Goal: Transaction & Acquisition: Purchase product/service

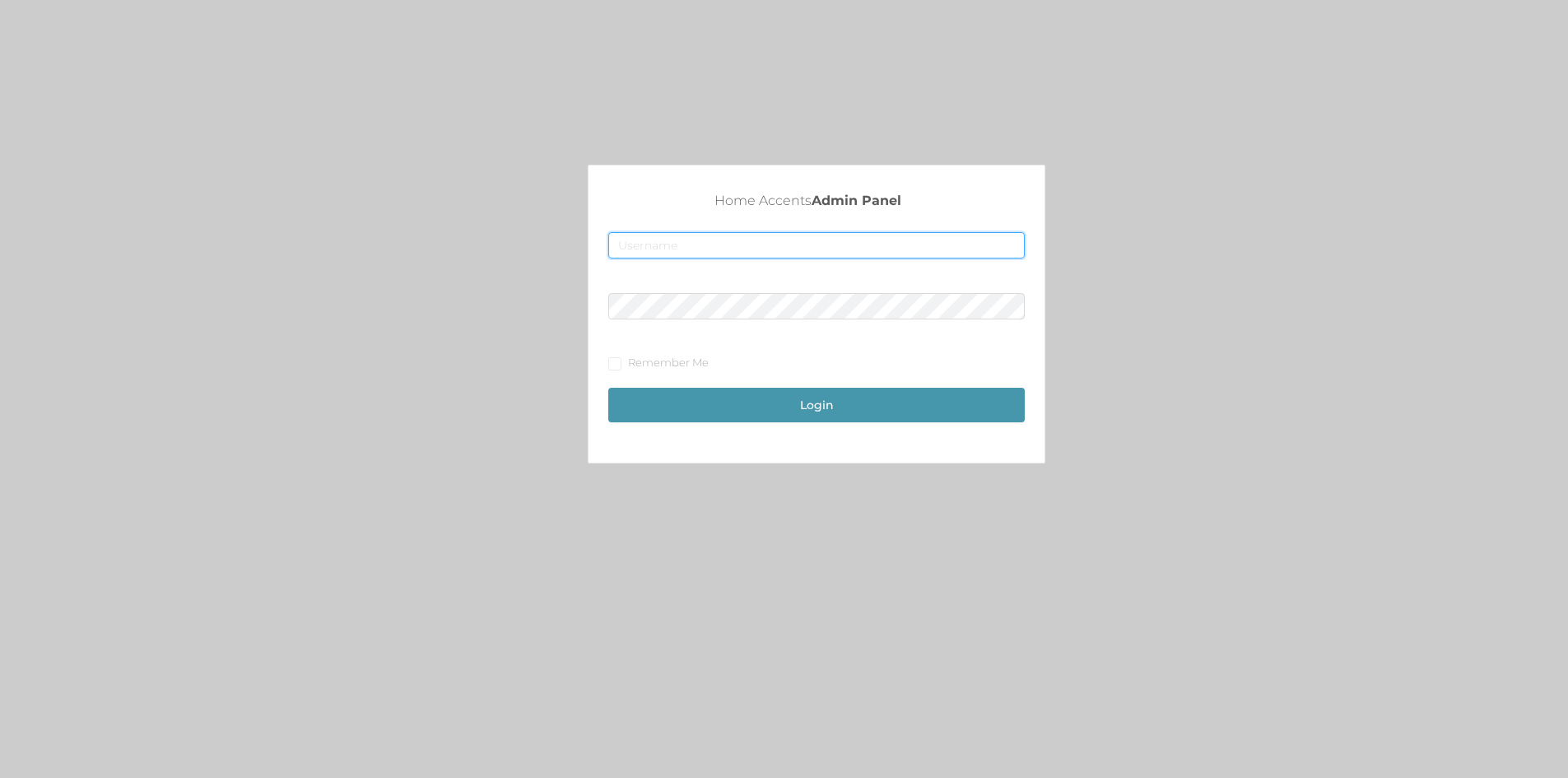
click at [651, 249] on input "text" at bounding box center [816, 245] width 416 height 26
type input "[EMAIL_ADDRESS][DOMAIN_NAME]"
click at [733, 394] on button "Login" at bounding box center [816, 405] width 416 height 35
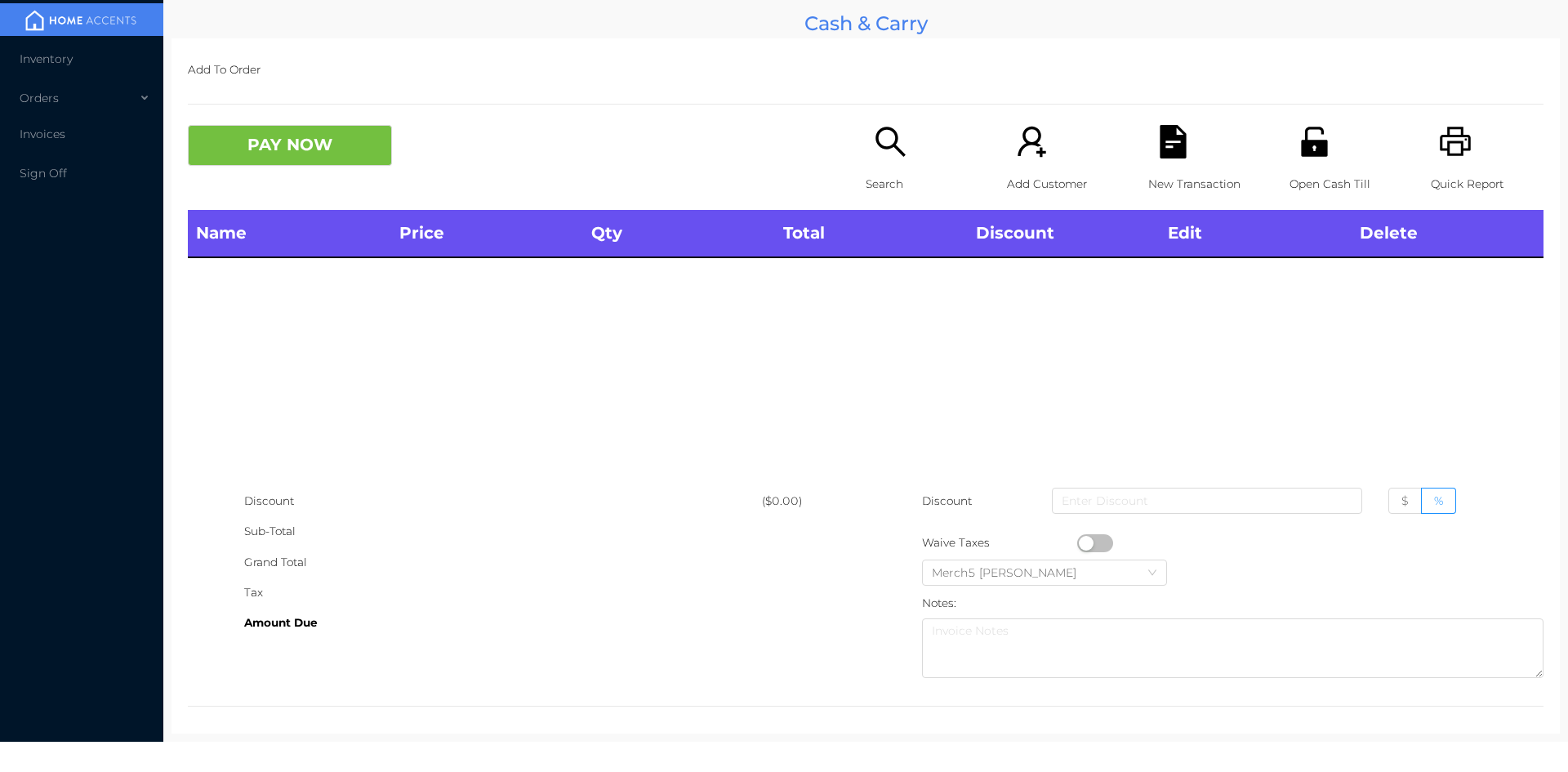
click at [887, 145] on icon "icon: search" at bounding box center [890, 141] width 29 height 29
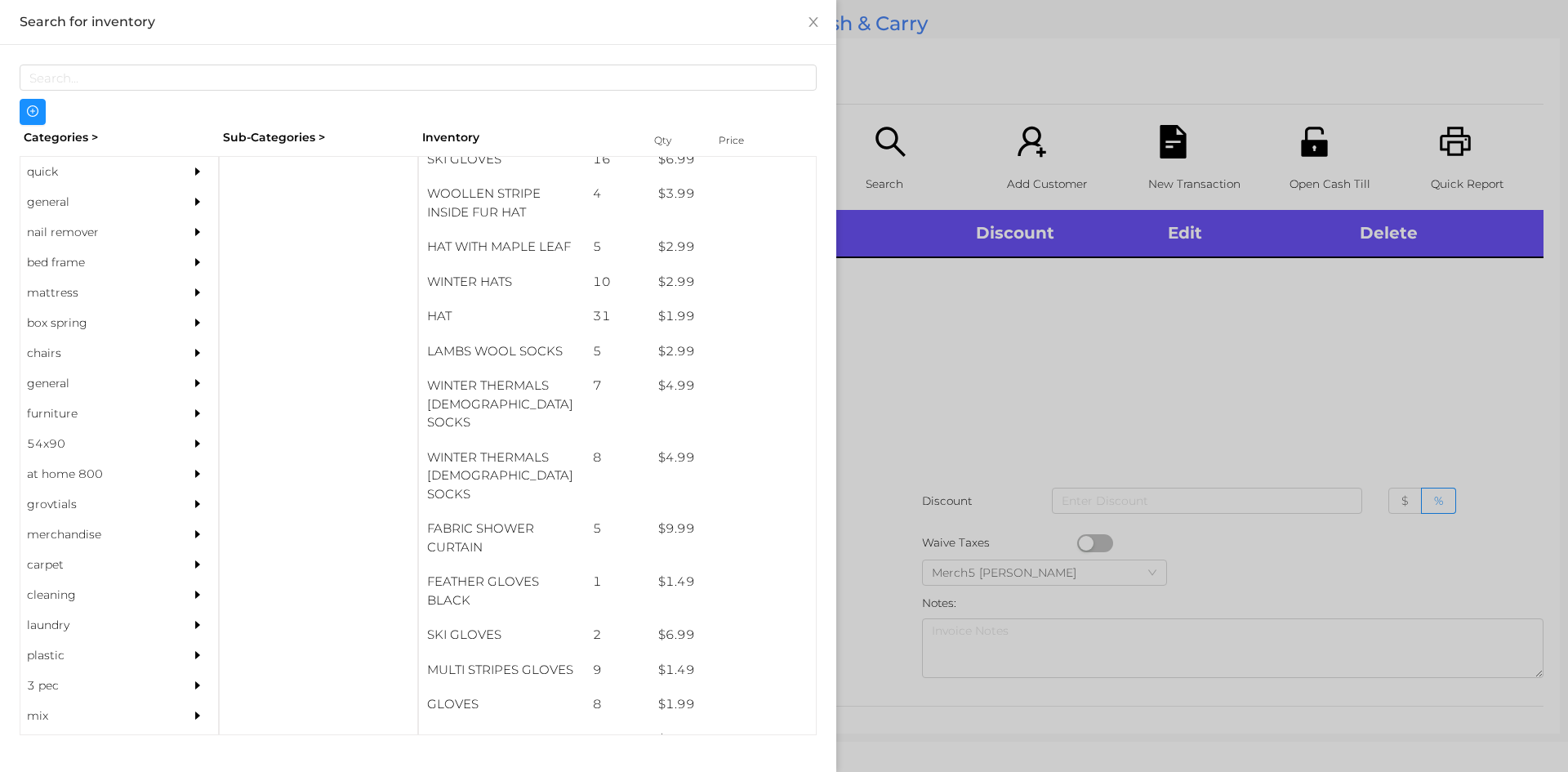
scroll to position [1188, 0]
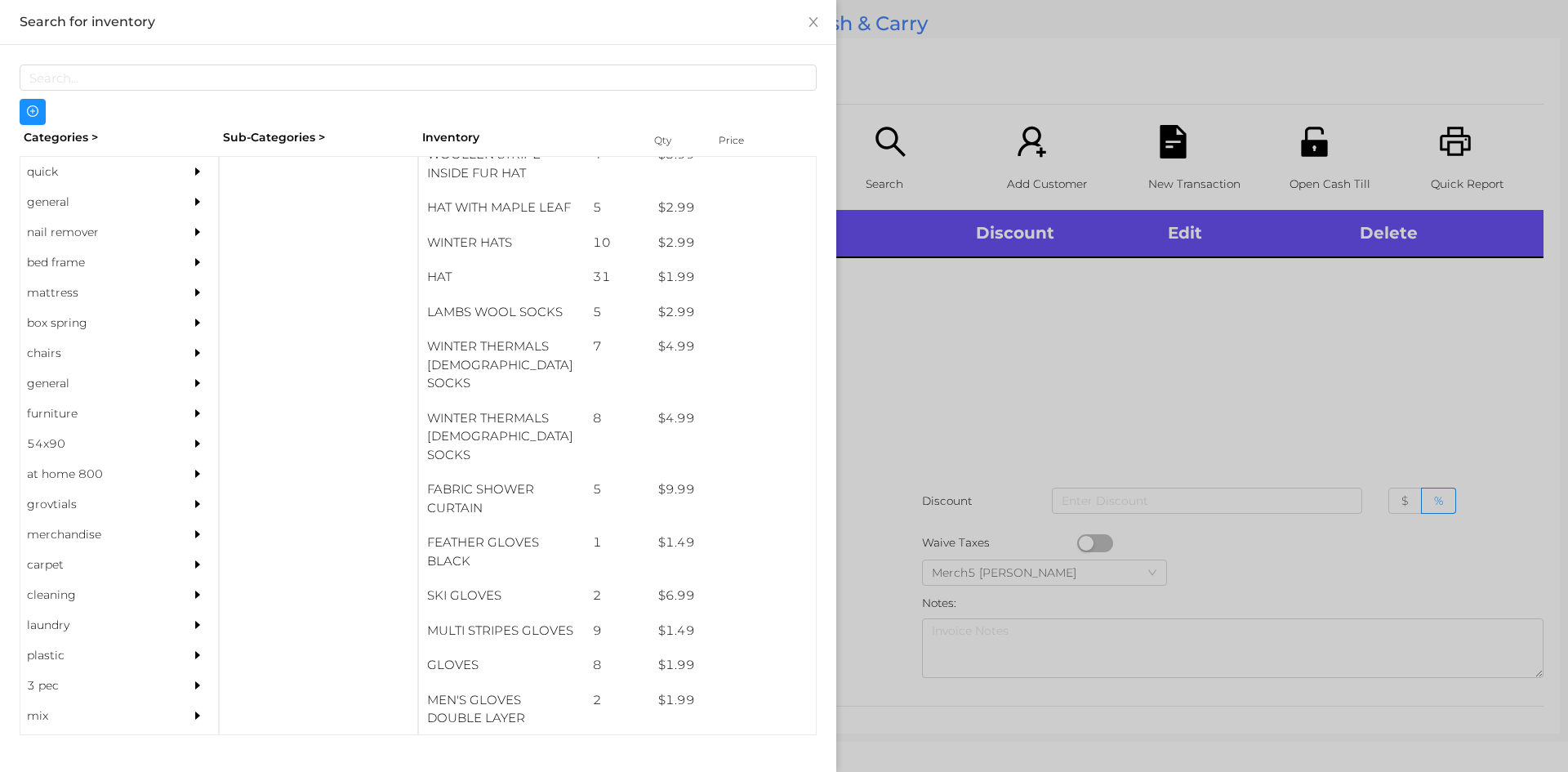
click at [49, 211] on div "general" at bounding box center [94, 202] width 148 height 30
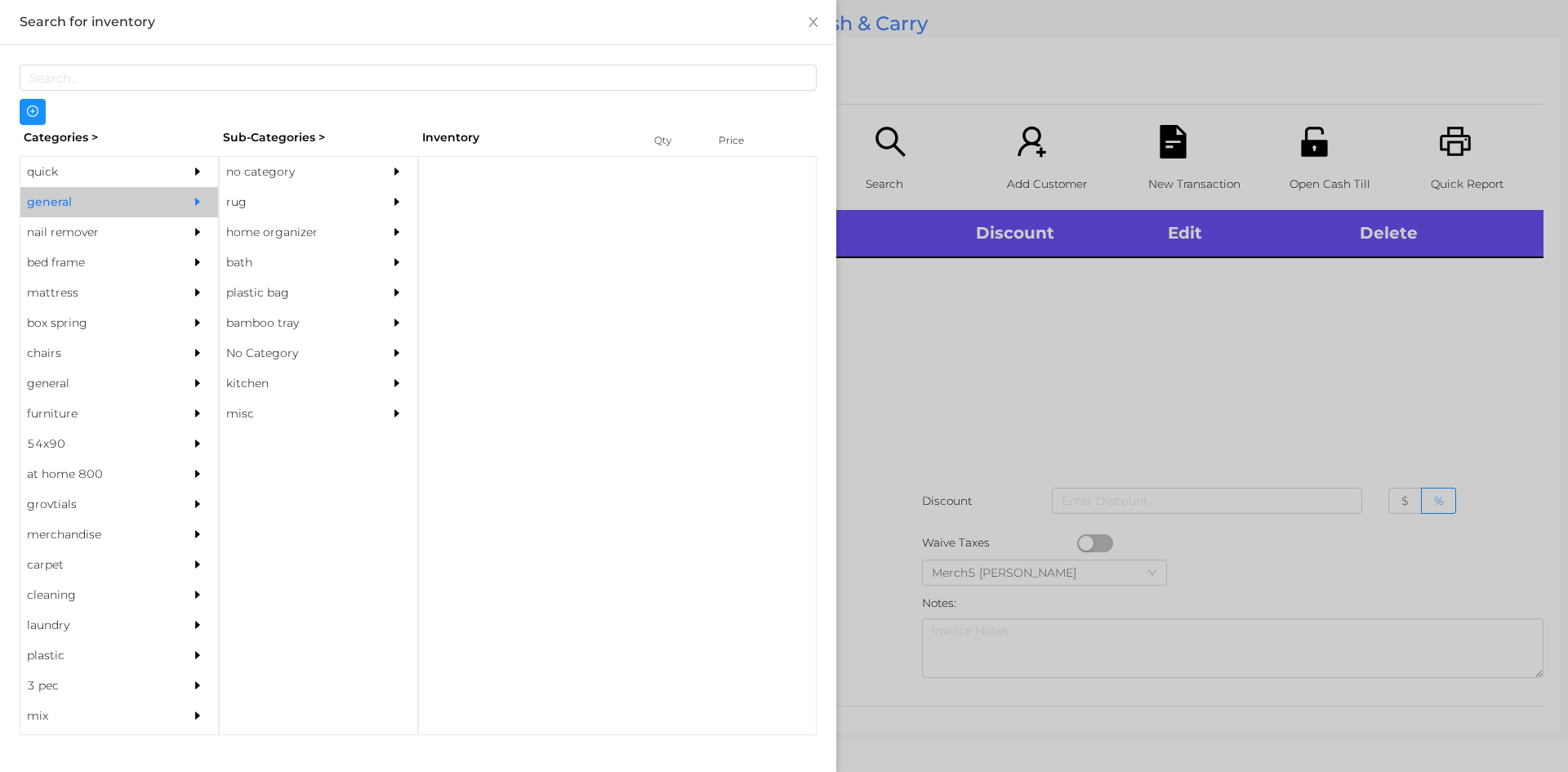
click at [258, 168] on div "no category" at bounding box center [293, 172] width 148 height 30
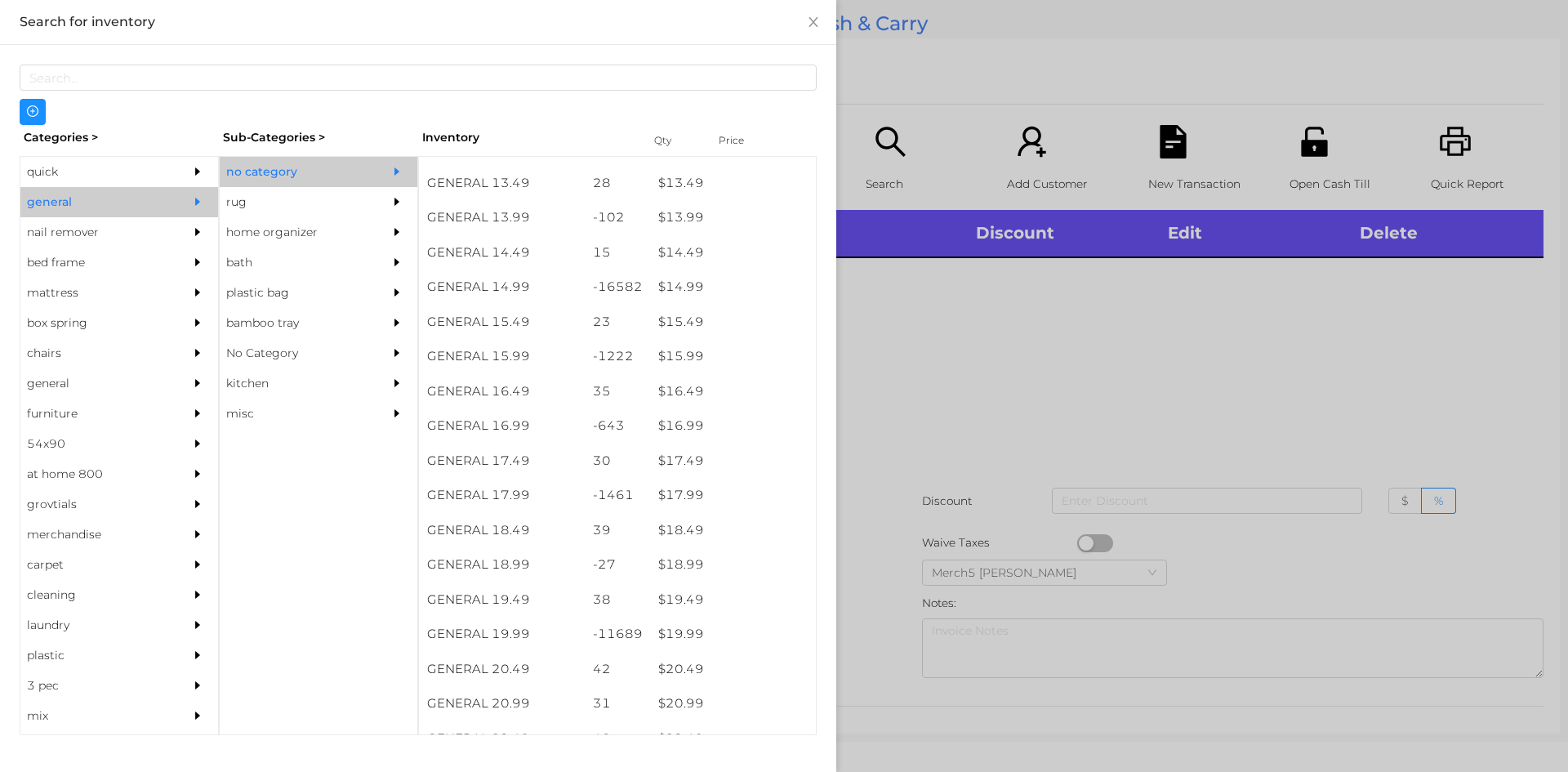
scroll to position [1302, 0]
click at [688, 639] on div "$ 19.99" at bounding box center [733, 634] width 166 height 35
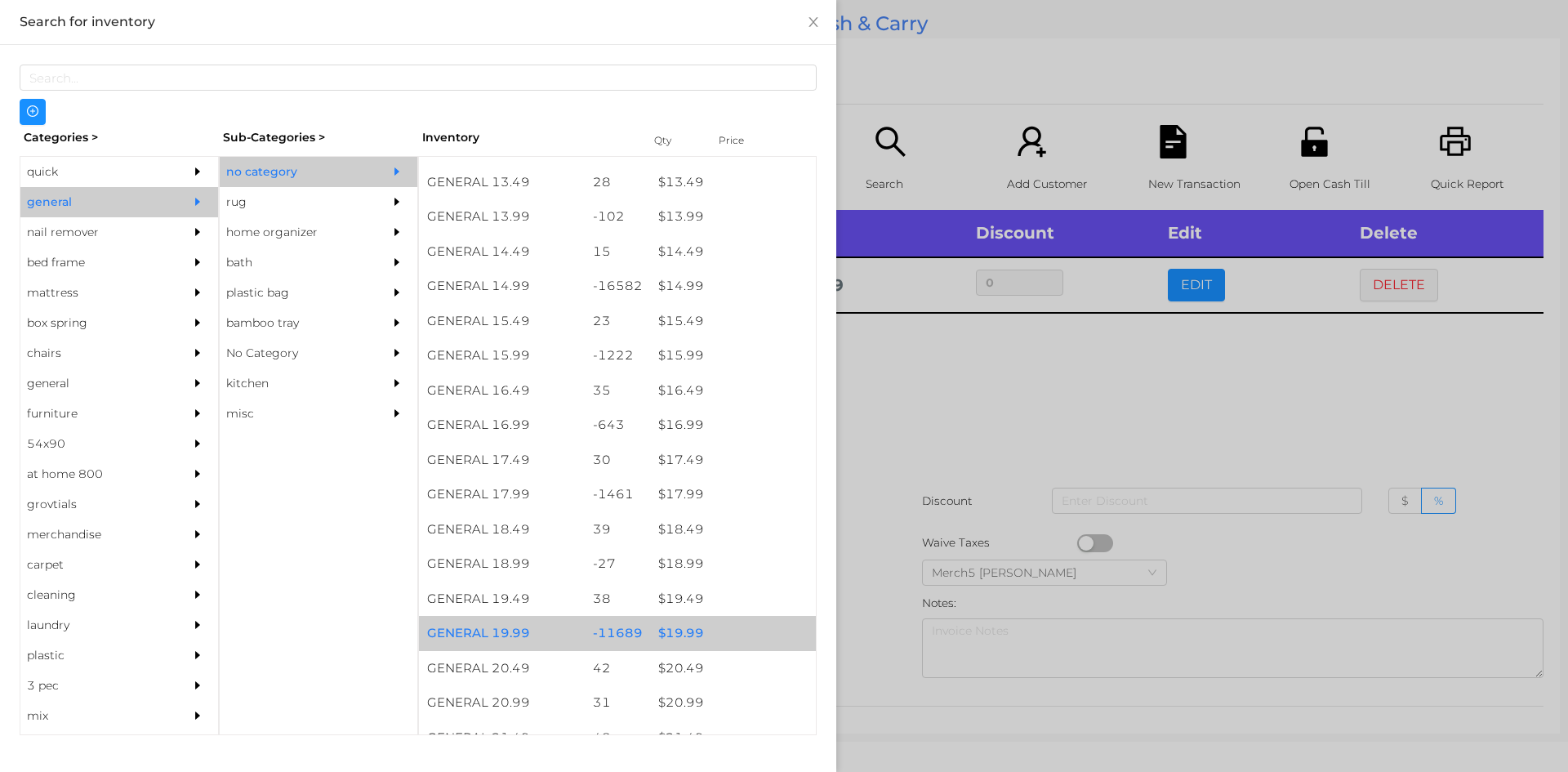
click at [678, 639] on div "$ 19.99" at bounding box center [733, 634] width 166 height 35
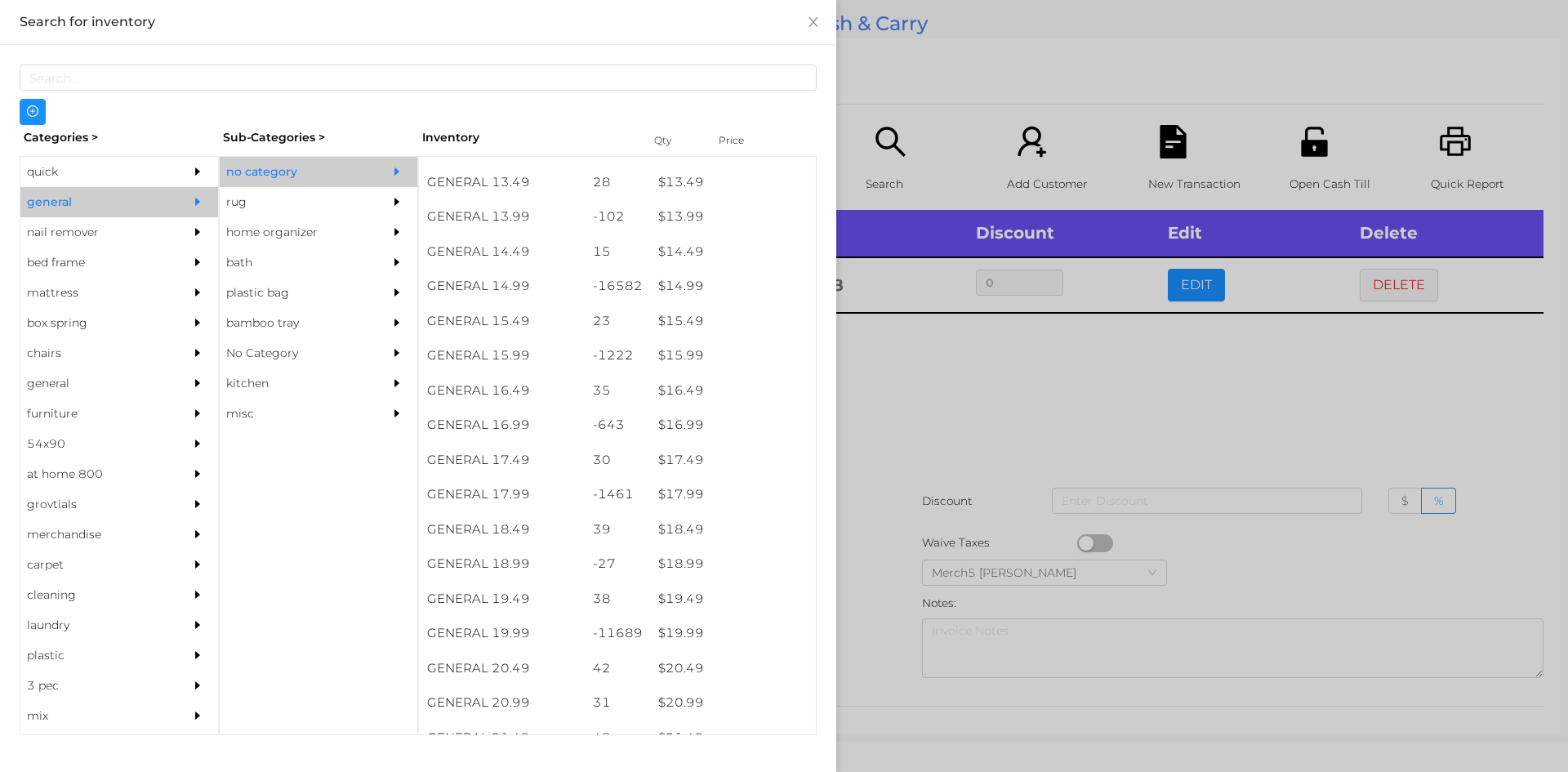
click at [908, 389] on div at bounding box center [784, 386] width 1568 height 772
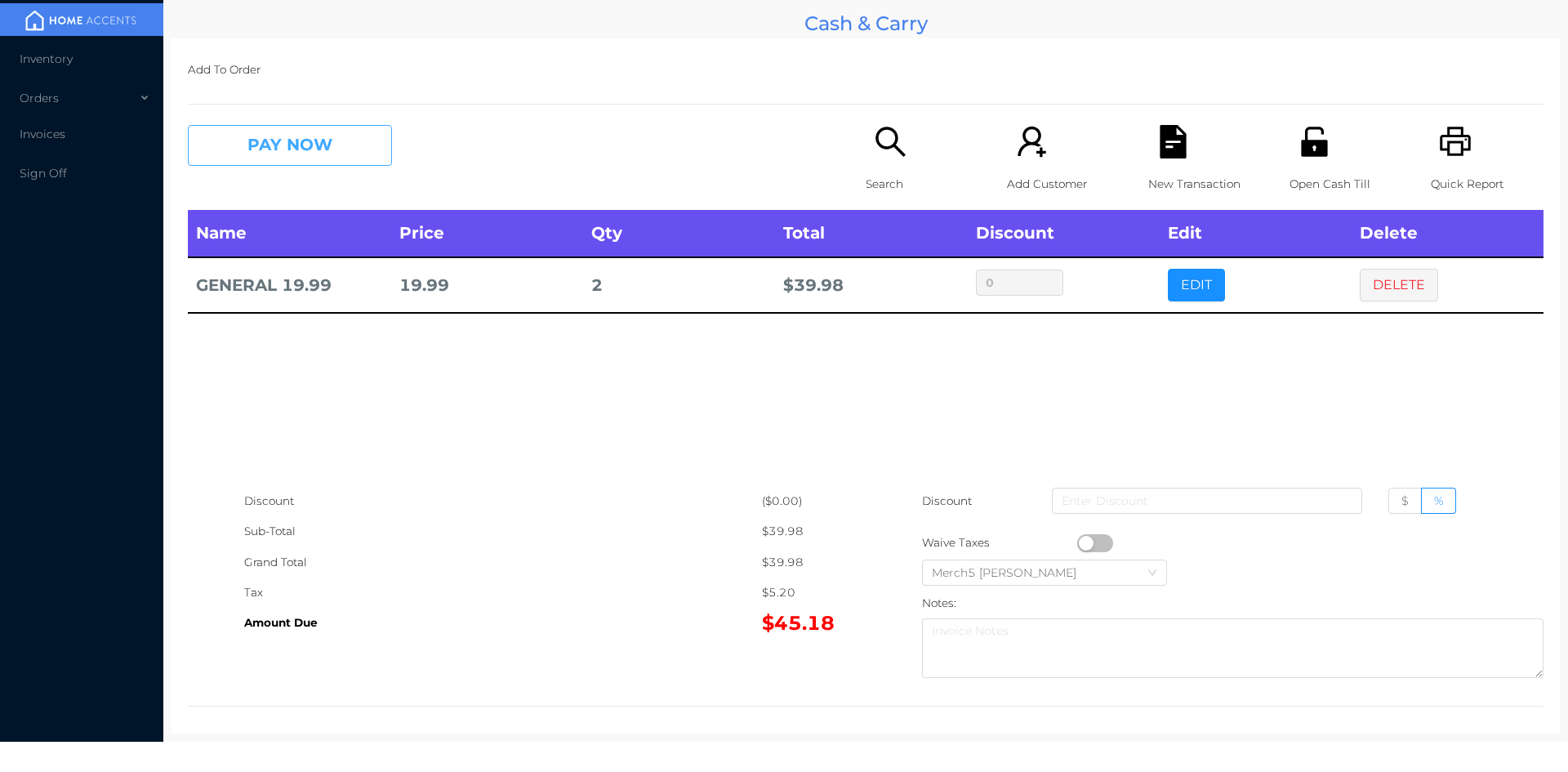
click at [353, 149] on button "PAY NOW" at bounding box center [290, 145] width 204 height 41
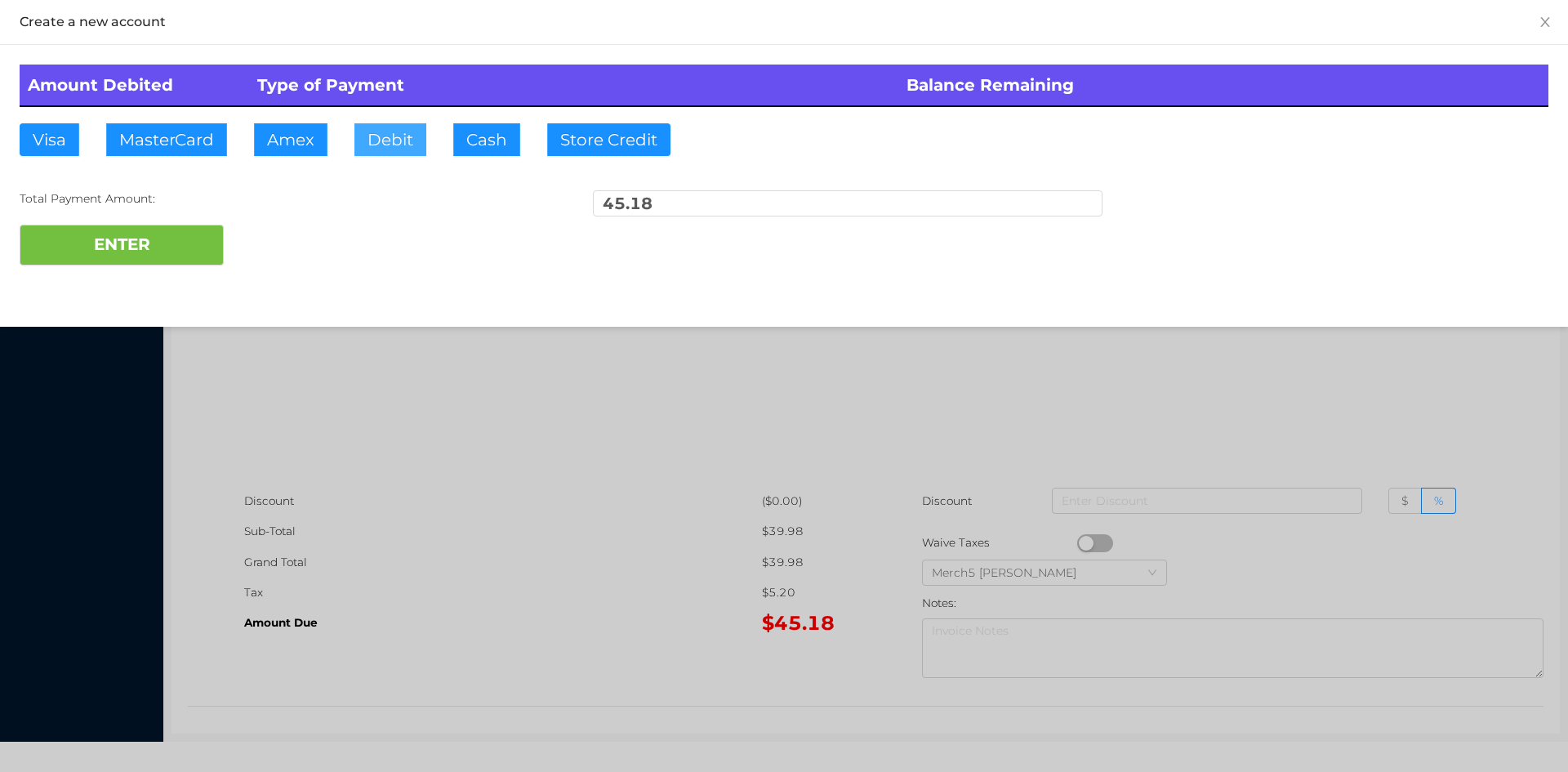
click at [387, 145] on button "Debit" at bounding box center [391, 139] width 72 height 33
click at [177, 246] on button "ENTER" at bounding box center [122, 245] width 204 height 41
